Goal: Find specific page/section: Find specific page/section

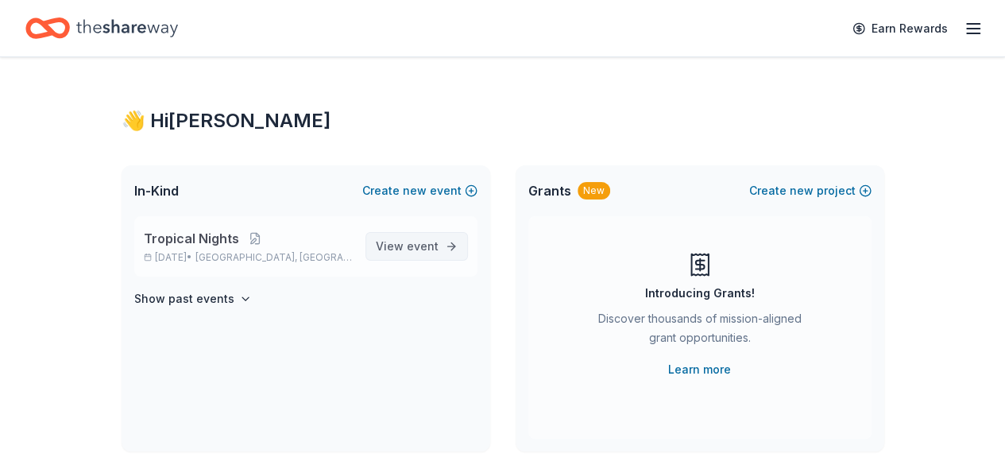
click at [405, 238] on span "View event" at bounding box center [407, 246] width 63 height 19
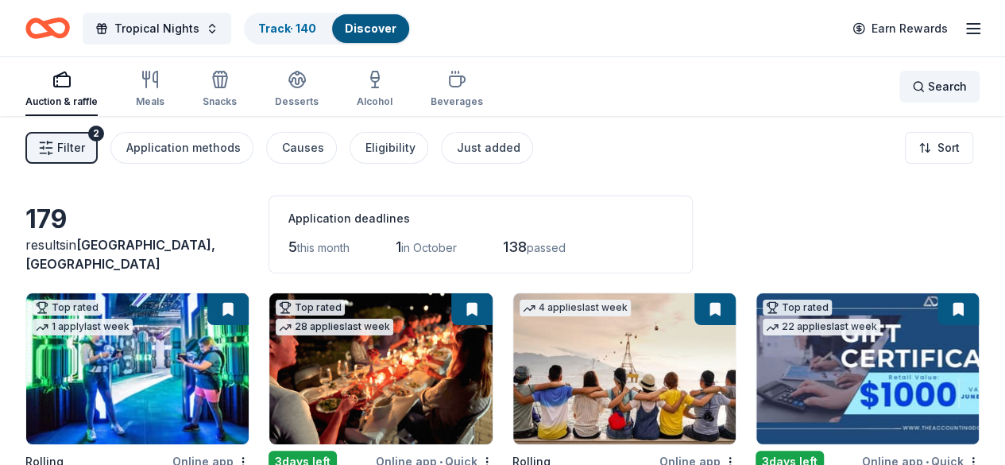
click at [914, 83] on div "Search" at bounding box center [939, 86] width 55 height 19
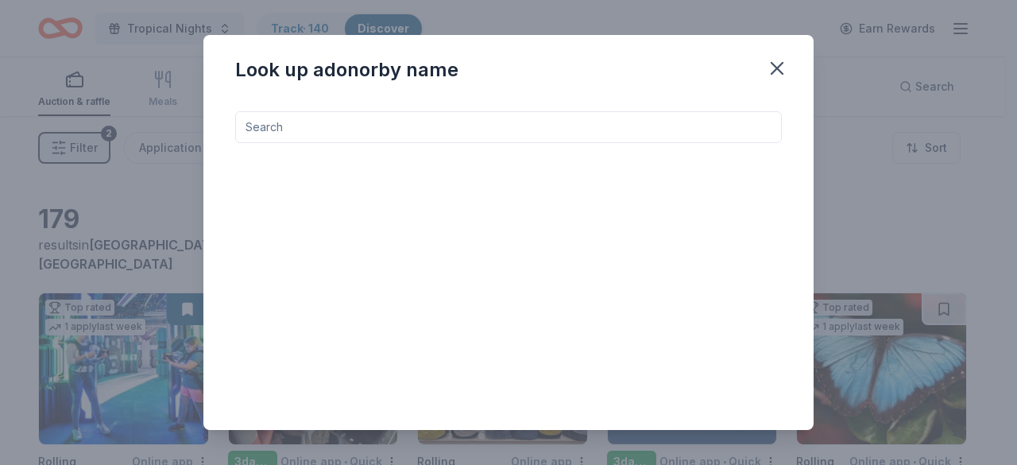
click at [579, 131] on input at bounding box center [508, 127] width 547 height 32
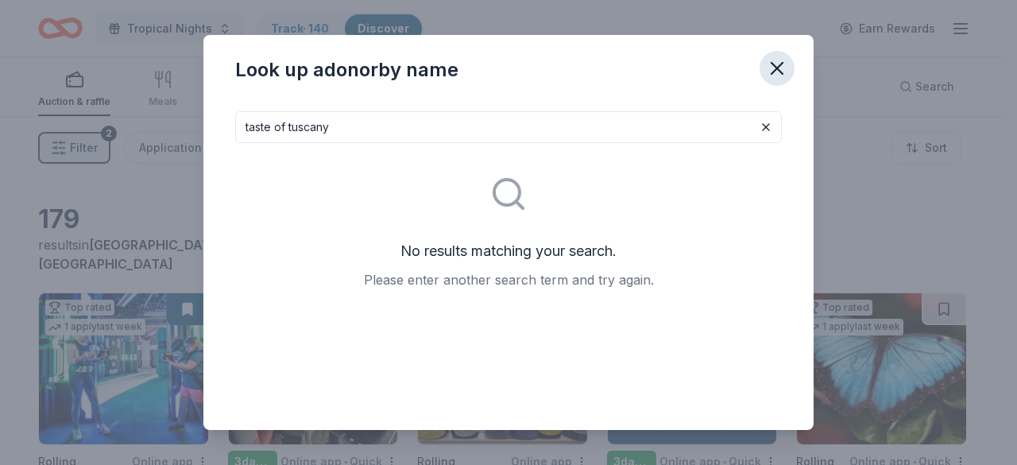
type input "taste of tuscany"
click at [787, 64] on icon "button" at bounding box center [777, 68] width 22 height 22
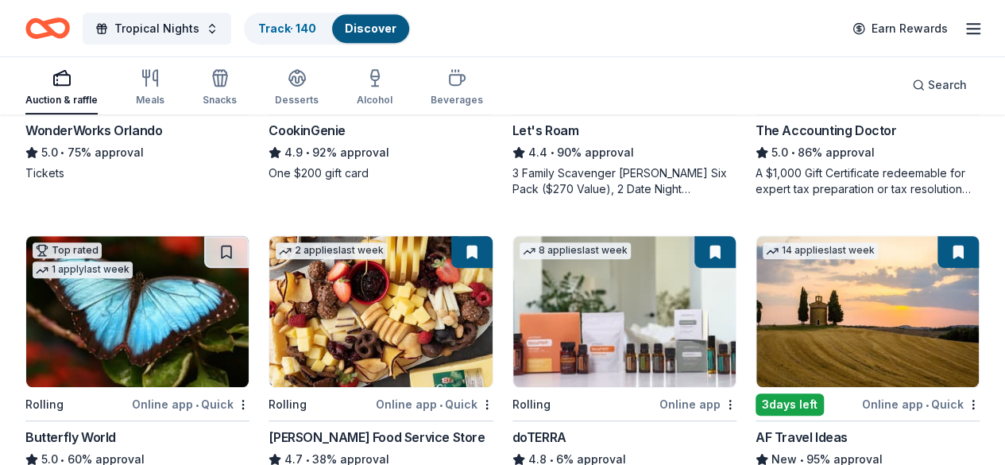
scroll to position [318, 0]
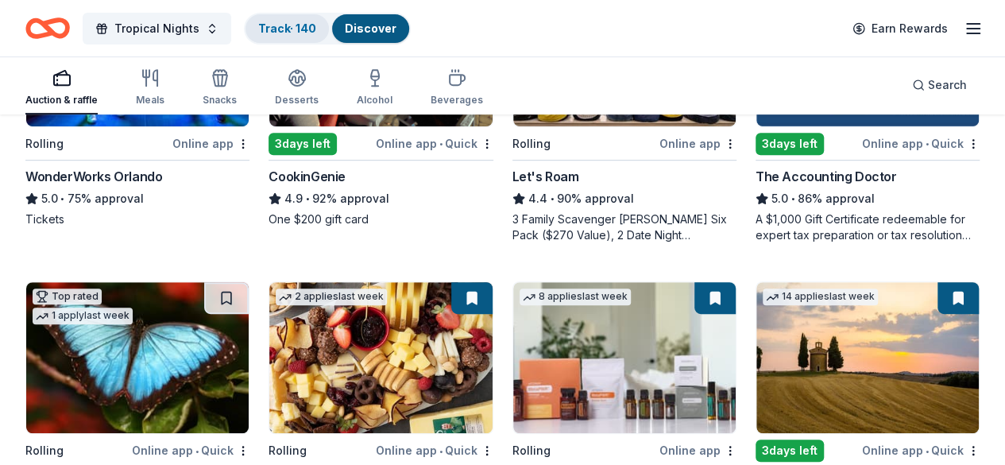
click at [289, 31] on link "Track · 140" at bounding box center [287, 28] width 58 height 14
